Goal: Task Accomplishment & Management: Complete application form

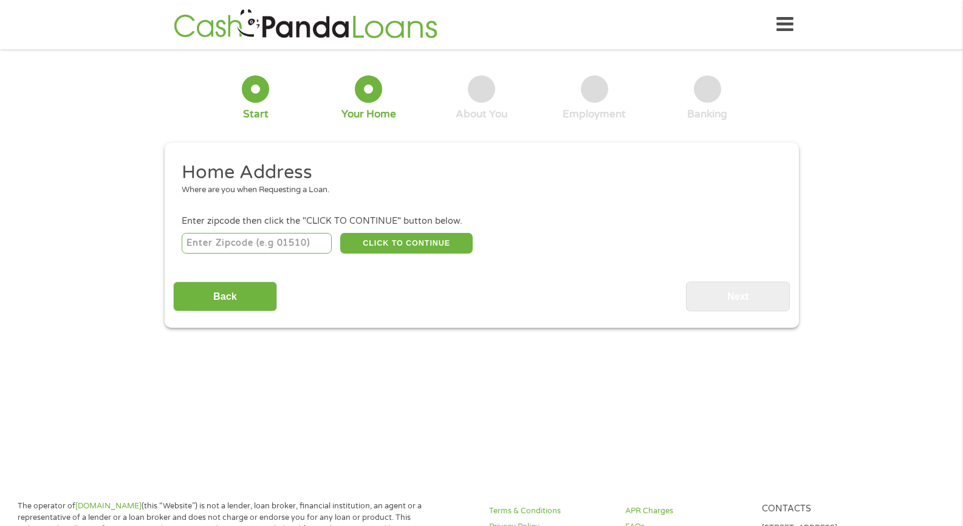
click at [217, 242] on input "number" at bounding box center [257, 243] width 150 height 21
type input "80239"
select select "[US_STATE]"
click at [406, 245] on button "CLICK TO CONTINUE" at bounding box center [406, 243] width 132 height 21
type input "80239"
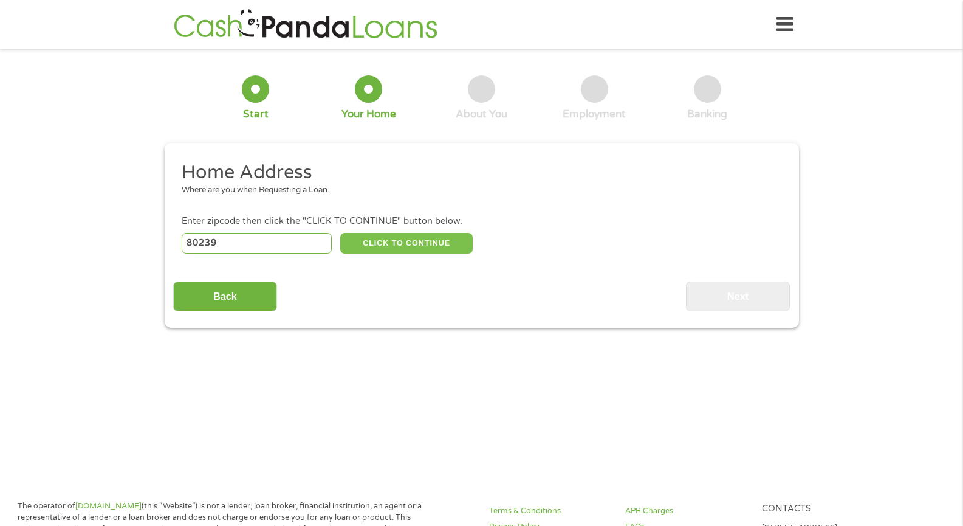
type input "[GEOGRAPHIC_DATA]"
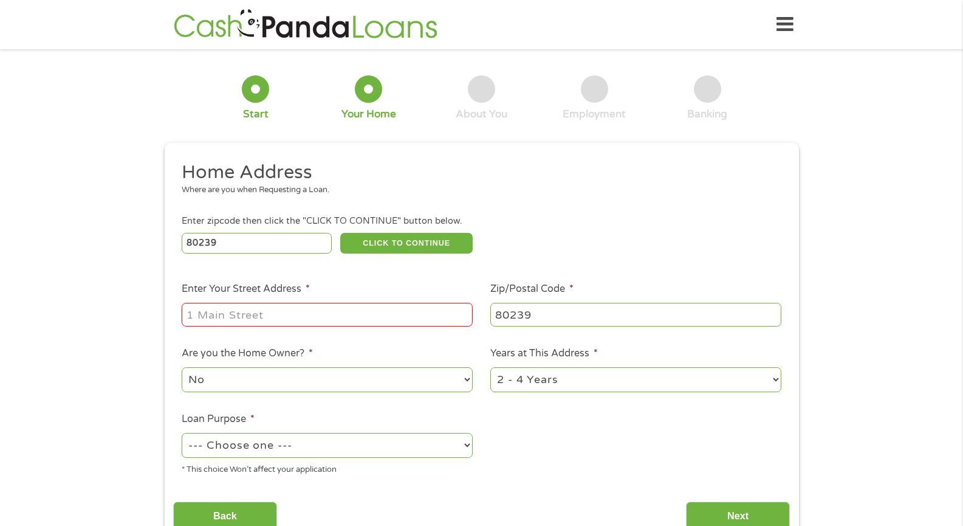
click at [273, 307] on input "Enter Your Street Address *" at bounding box center [327, 314] width 291 height 23
type input "15696 [PERSON_NAME][GEOGRAPHIC_DATA]"
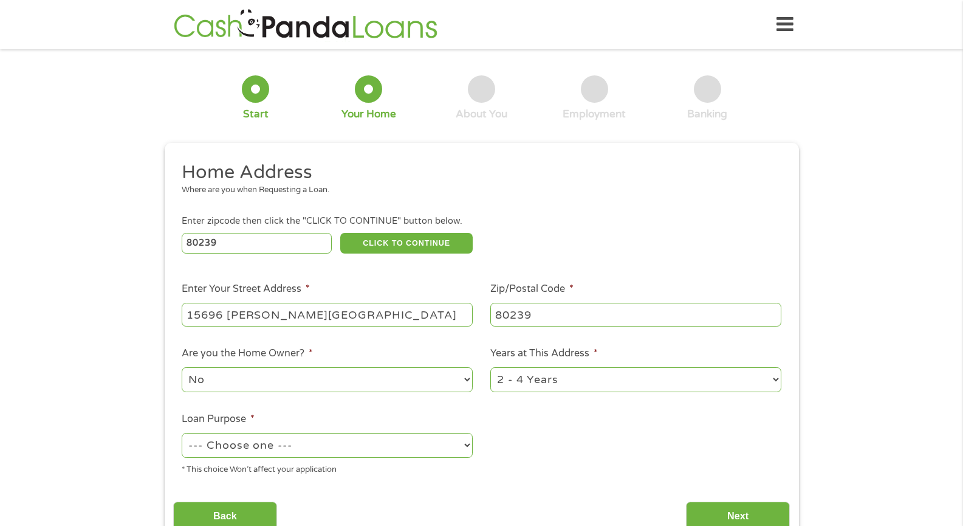
click at [227, 446] on select "--- Choose one --- Pay Bills Debt Consolidation Home Improvement Major Purchase…" at bounding box center [327, 445] width 291 height 25
select select "other"
click at [182, 433] on select "--- Choose one --- Pay Bills Debt Consolidation Home Improvement Major Purchase…" at bounding box center [327, 445] width 291 height 25
click at [734, 509] on input "Next" at bounding box center [738, 516] width 104 height 30
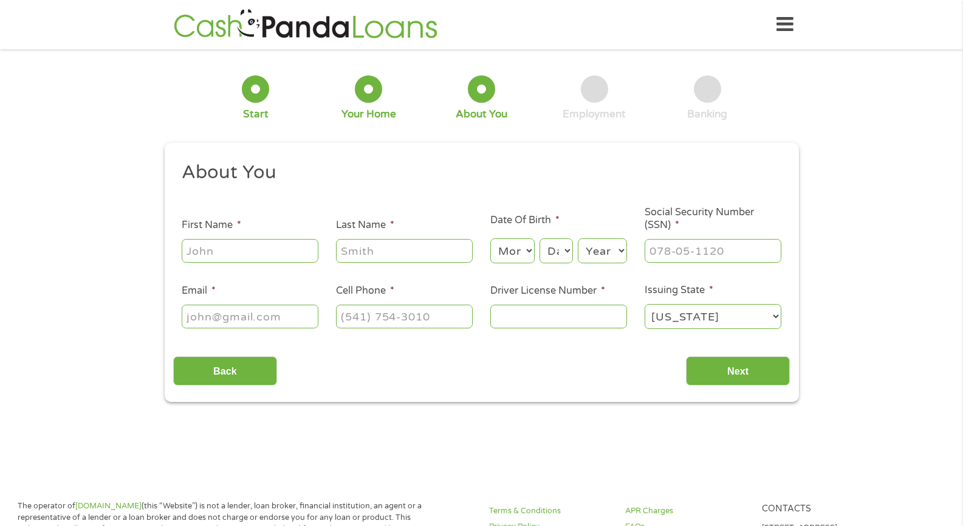
scroll to position [5, 5]
click at [281, 244] on input "First Name *" at bounding box center [250, 250] width 137 height 23
type input "[PERSON_NAME]"
type input "[EMAIL_ADDRESS][DOMAIN_NAME]"
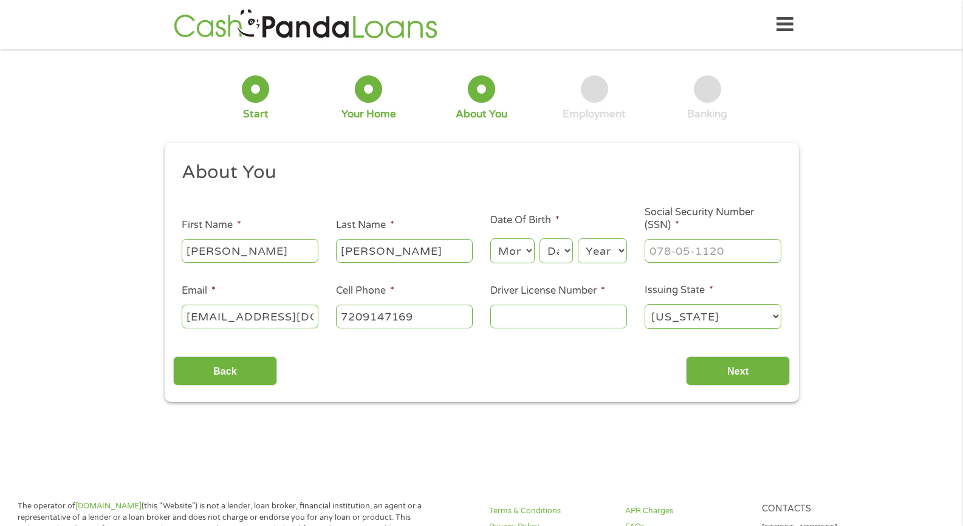
type input "[PHONE_NUMBER]"
click at [509, 254] on select "Month 1 2 3 4 5 6 7 8 9 10 11 12" at bounding box center [512, 250] width 44 height 25
select select "8"
click at [490, 239] on select "Month 1 2 3 4 5 6 7 8 9 10 11 12" at bounding box center [512, 250] width 44 height 25
click at [563, 259] on select "Day 1 2 3 4 5 6 7 8 9 10 11 12 13 14 15 16 17 18 19 20 21 22 23 24 25 26 27 28 …" at bounding box center [556, 250] width 33 height 25
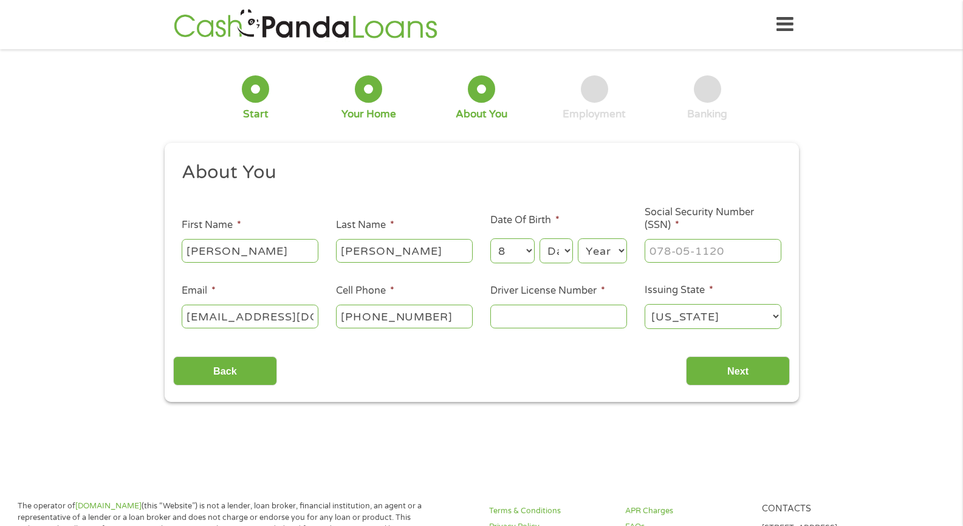
select select "17"
click at [540, 239] on select "Day 1 2 3 4 5 6 7 8 9 10 11 12 13 14 15 16 17 18 19 20 21 22 23 24 25 26 27 28 …" at bounding box center [556, 250] width 33 height 25
click at [605, 257] on select "Year [DATE] 2006 2005 2004 2003 2002 2001 2000 1999 1998 1997 1996 1995 1994 19…" at bounding box center [602, 250] width 49 height 25
select select "1990"
click at [578, 239] on select "Year [DATE] 2006 2005 2004 2003 2002 2001 2000 1999 1998 1997 1996 1995 1994 19…" at bounding box center [602, 250] width 49 height 25
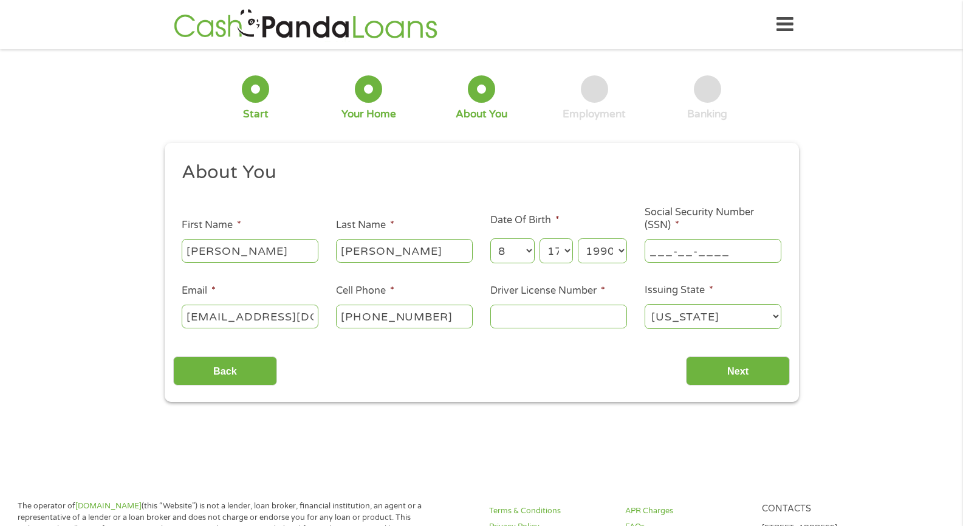
click at [707, 257] on input "___-__-____" at bounding box center [713, 250] width 137 height 23
type input "127-49-7284"
click at [553, 312] on input "Driver License Number *" at bounding box center [558, 315] width 137 height 23
type input "050730033"
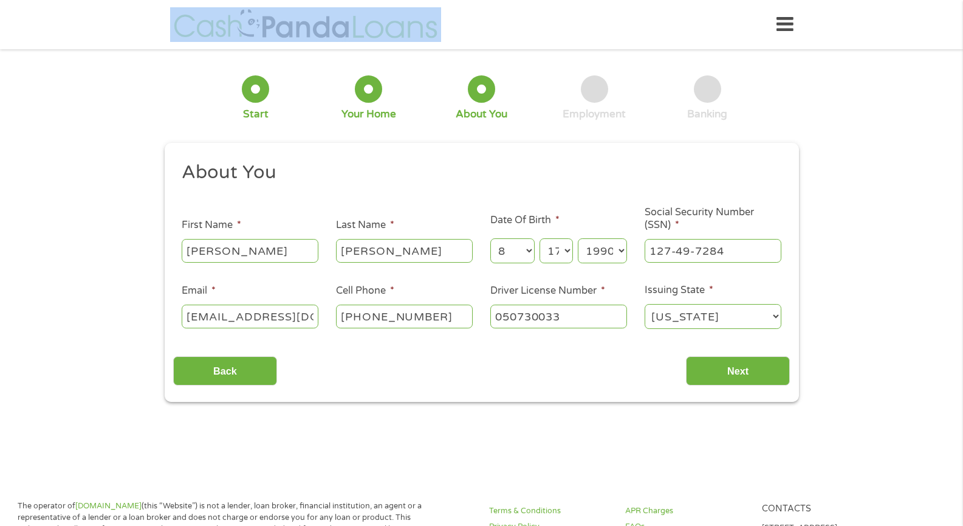
drag, startPoint x: 148, startPoint y: 30, endPoint x: 403, endPoint y: 38, distance: 254.7
click at [403, 38] on header "Home Get Loan Offer How it works FAQs Blog Cash Loans Quick Loans Online Loans …" at bounding box center [481, 24] width 963 height 49
